Goal: Task Accomplishment & Management: Use online tool/utility

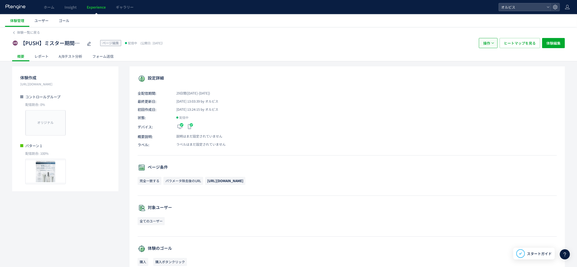
click at [488, 43] on span "操作" at bounding box center [486, 43] width 7 height 10
click at [426, 45] on div "【PUSH】ミスター期間限定クッションLP ページ編集 配信中 (公開日: [DATE]）" at bounding box center [243, 43] width 462 height 10
click at [490, 43] on button "操作" at bounding box center [488, 43] width 19 height 10
click at [487, 58] on li "停止" at bounding box center [488, 58] width 17 height 9
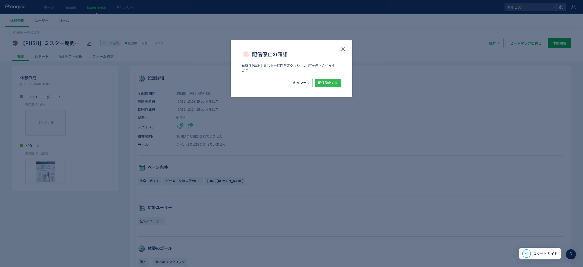
click at [330, 84] on span "配信停止する" at bounding box center [328, 83] width 20 height 8
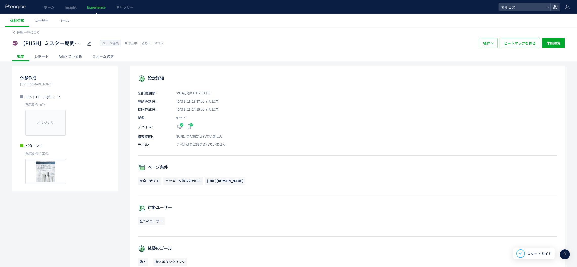
click at [98, 6] on span "Experience" at bounding box center [96, 7] width 19 height 5
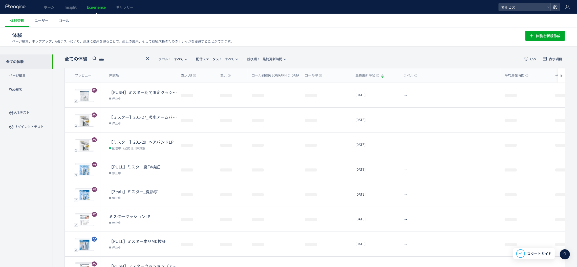
click at [149, 57] on use at bounding box center [148, 59] width 4 height 4
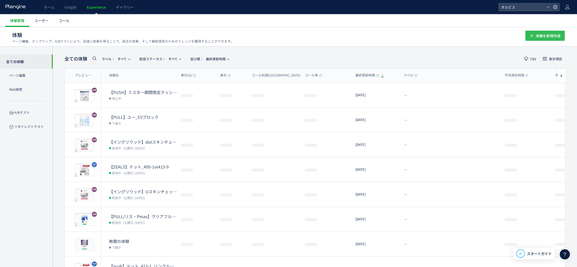
click at [537, 36] on span "体験を新規作成" at bounding box center [548, 36] width 25 height 10
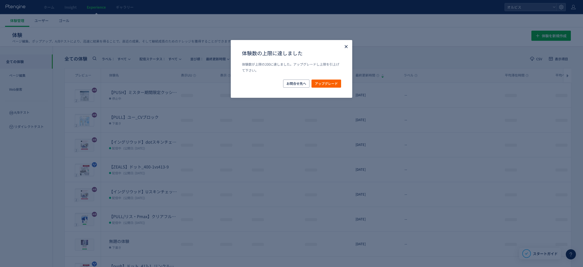
click at [344, 46] on icon "Close" at bounding box center [346, 46] width 5 height 5
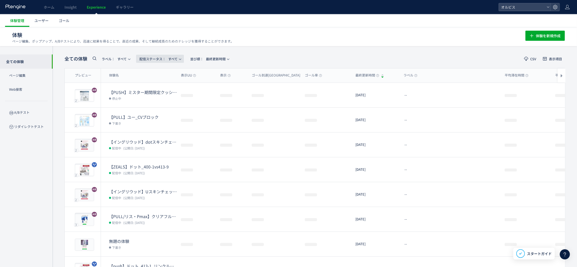
click at [175, 58] on span "配信ステータス​： すべて" at bounding box center [158, 59] width 38 height 8
click at [163, 99] on li "停止中" at bounding box center [161, 100] width 21 height 9
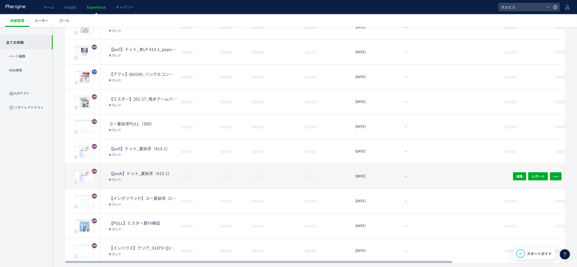
scroll to position [82, 0]
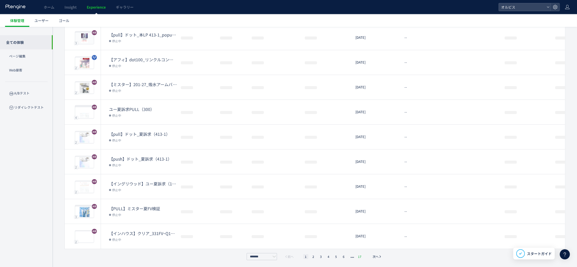
click at [359, 256] on li "17" at bounding box center [360, 256] width 7 height 5
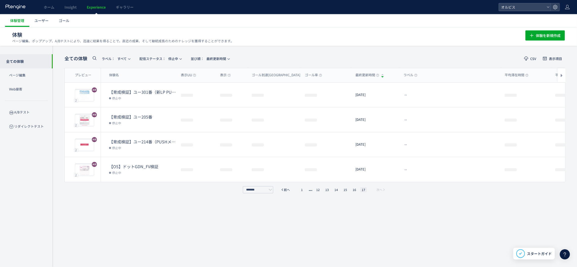
scroll to position [0, 0]
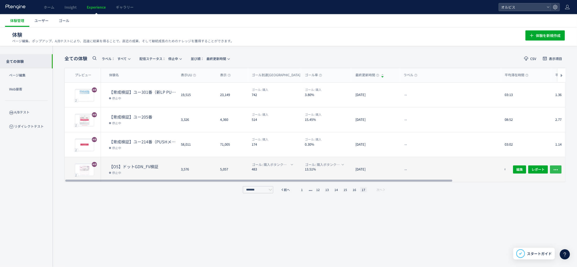
click at [555, 170] on icon "button" at bounding box center [556, 169] width 5 height 5
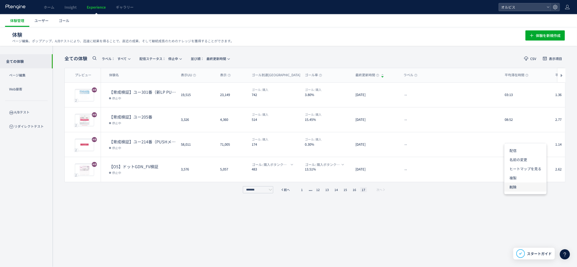
click at [523, 187] on li "削除" at bounding box center [526, 186] width 42 height 9
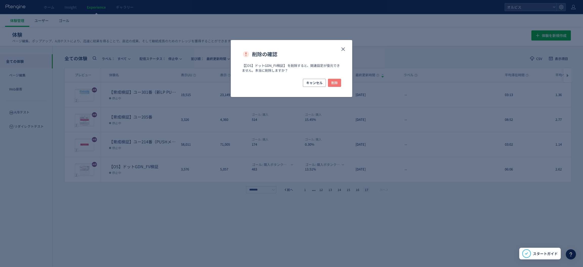
click at [334, 84] on span "削除" at bounding box center [334, 83] width 7 height 8
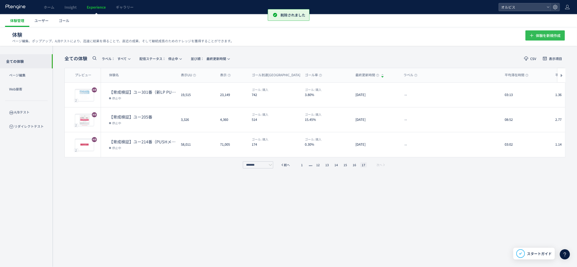
click at [536, 30] on span "体験を新規作成" at bounding box center [548, 35] width 25 height 10
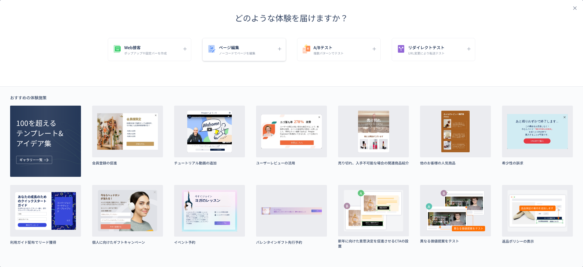
click at [267, 49] on div "ページ編集 ノーコードでページを編集" at bounding box center [240, 49] width 67 height 11
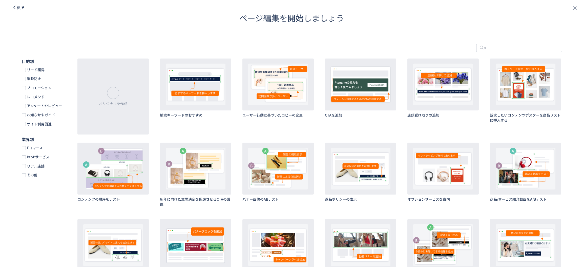
click at [24, 8] on span "戻る" at bounding box center [21, 7] width 8 height 6
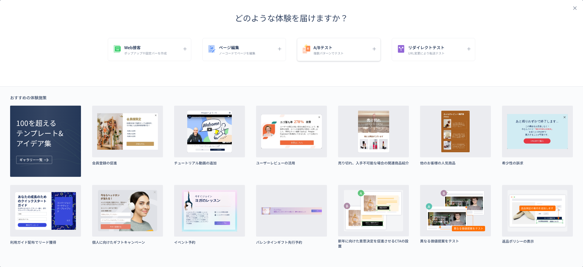
click at [341, 49] on h5 "A/Bテスト" at bounding box center [329, 47] width 30 height 7
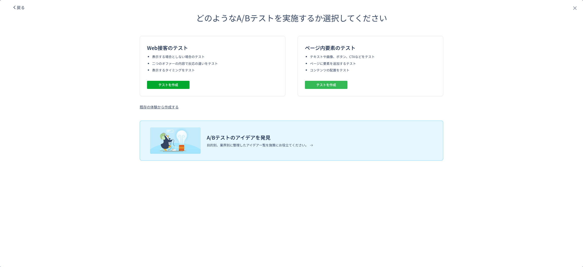
click at [334, 85] on span "テストを作成" at bounding box center [326, 85] width 20 height 8
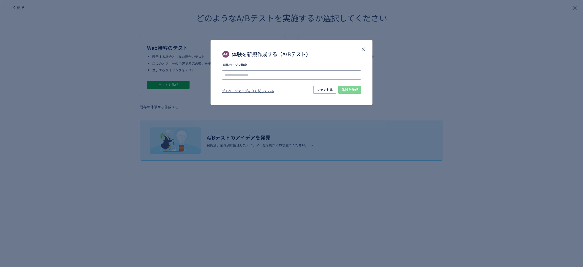
click at [288, 77] on input "体験を新規作成する（A/Bテスト）" at bounding box center [292, 74] width 140 height 9
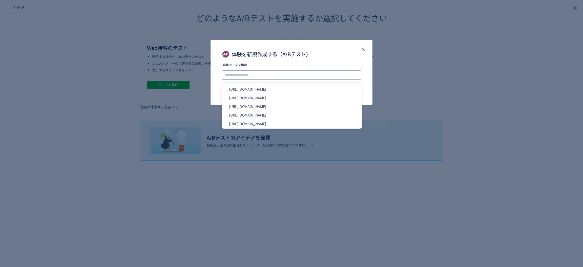
paste input "**********"
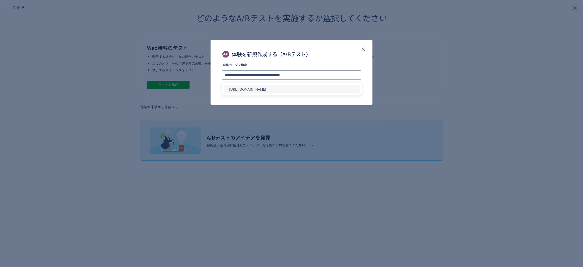
type input "**********"
click at [280, 90] on li "[URL][DOMAIN_NAME]" at bounding box center [292, 89] width 136 height 9
click at [345, 91] on span "体験を作成" at bounding box center [350, 90] width 16 height 8
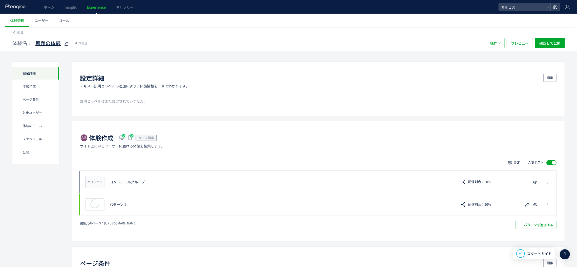
click at [67, 45] on icon at bounding box center [66, 44] width 6 height 6
type input "*"
type input "**********"
click at [130, 46] on div "体験名： 【PUSH】ミスターFV検証 下書き" at bounding box center [246, 43] width 469 height 10
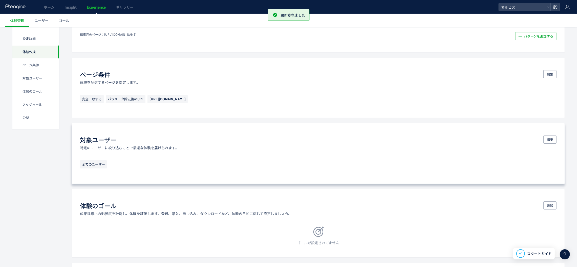
scroll to position [228, 0]
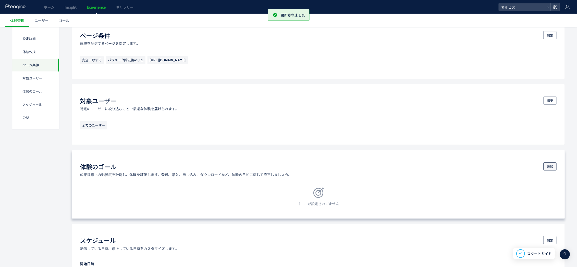
click at [546, 168] on button "追加" at bounding box center [550, 166] width 13 height 8
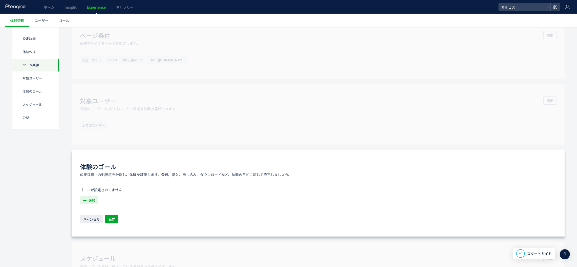
click at [89, 202] on span "追加" at bounding box center [92, 200] width 7 height 8
click at [88, 252] on icon "購入" at bounding box center [87, 252] width 7 height 5
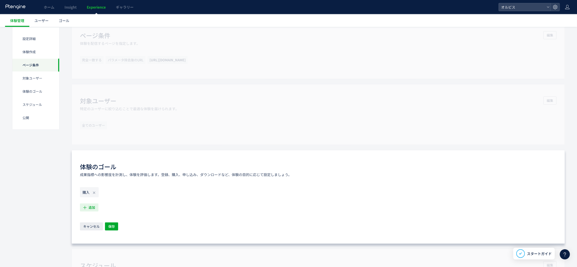
click at [92, 209] on span "追加" at bounding box center [92, 207] width 7 height 8
click at [104, 234] on icon "購入ボタンクリック" at bounding box center [100, 235] width 32 height 5
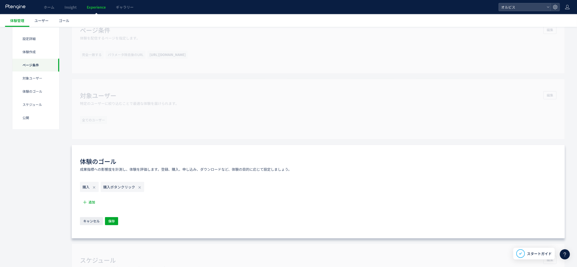
scroll to position [304, 0]
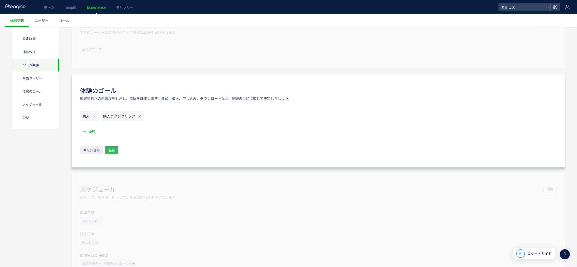
click at [111, 152] on span "保存" at bounding box center [111, 150] width 7 height 8
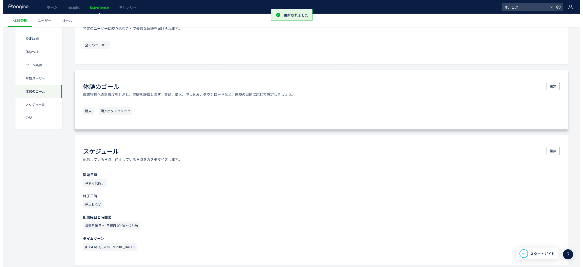
scroll to position [410, 0]
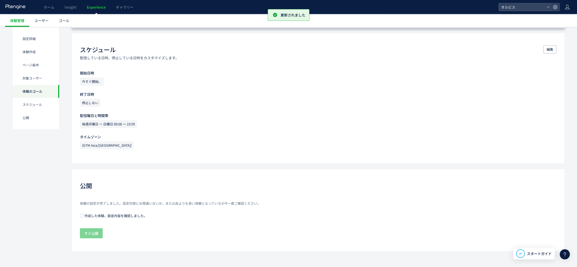
click at [81, 214] on span at bounding box center [82, 216] width 4 height 4
click at [91, 232] on span "すぐ公開" at bounding box center [91, 233] width 14 height 10
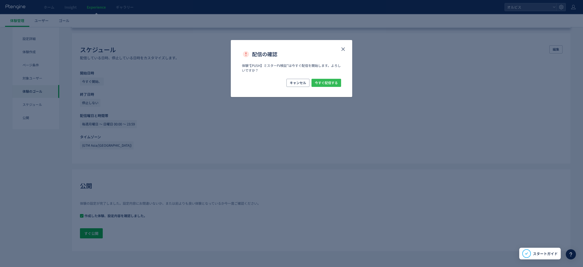
click at [320, 83] on span "今すぐ配信する" at bounding box center [326, 83] width 23 height 8
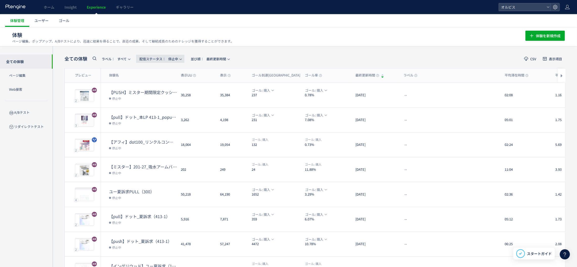
click at [180, 58] on button "配信ステータス​： 停止中" at bounding box center [160, 59] width 48 height 8
click at [162, 71] on li "すべて" at bounding box center [161, 72] width 21 height 9
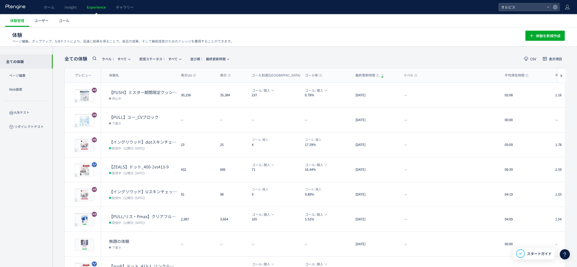
click at [293, 43] on div "体験 ページ編集、ポップアップ、A/Bテストにより、迅速に結果を得ることで、直近の成果、そして継続成長のためのナレッジを獲得することができます。 体験を新規作成" at bounding box center [288, 36] width 577 height 19
